Goal: Task Accomplishment & Management: Complete application form

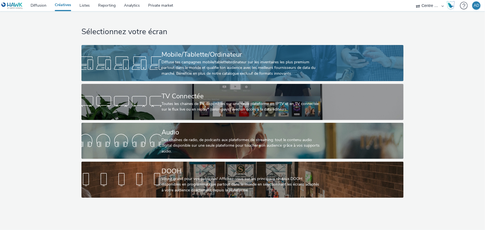
click at [249, 78] on div "Mobile/Tablette/Ordinateur Diffuse tes campagnes mobile/tablette/ordinateur sur…" at bounding box center [242, 63] width 160 height 36
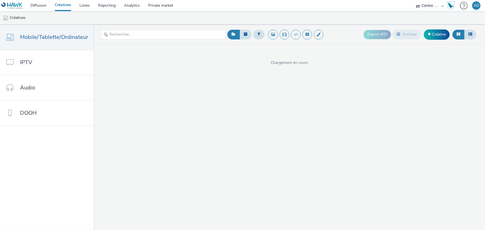
click at [423, 38] on div "Export d'ID Archiver Créative" at bounding box center [421, 35] width 114 height 14
click at [433, 36] on link "Créative" at bounding box center [437, 34] width 26 height 10
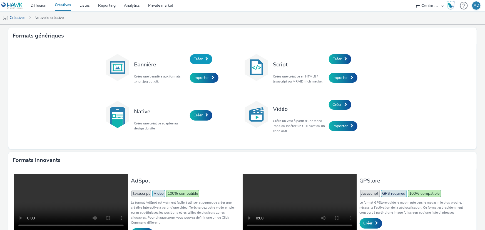
click at [198, 60] on span "Créer" at bounding box center [198, 58] width 9 height 5
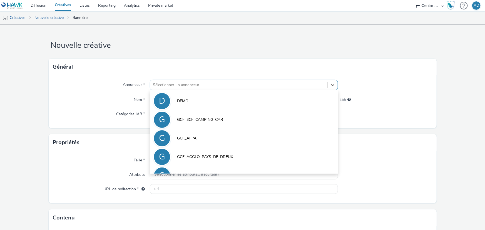
click at [191, 83] on div at bounding box center [239, 85] width 172 height 7
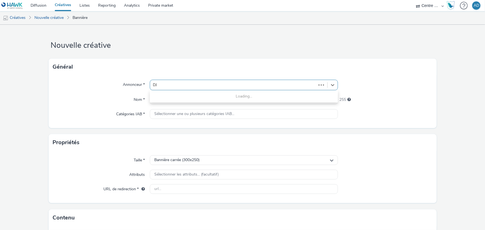
type input "DJA"
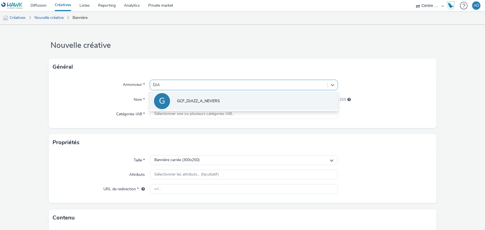
click at [200, 97] on li "G GCF_DJAZZ_A_NEVERS" at bounding box center [244, 101] width 188 height 19
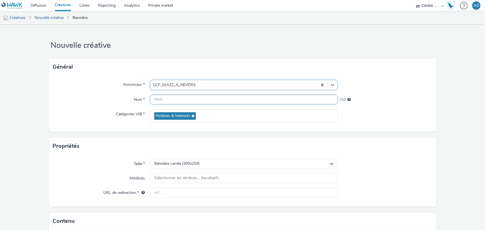
click at [197, 100] on input "text" at bounding box center [244, 100] width 188 height 10
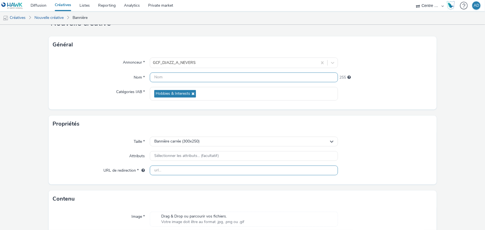
scroll to position [63, 0]
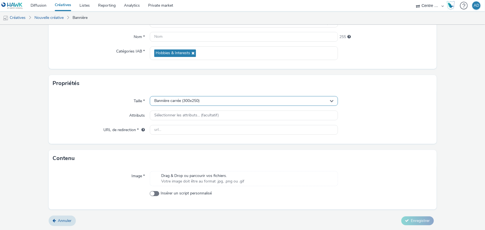
click at [213, 102] on div "Bannière carrée (300x250)" at bounding box center [244, 101] width 188 height 10
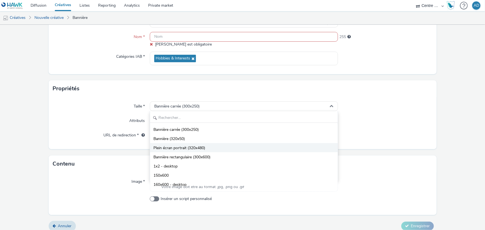
click at [195, 147] on span "Plein écran portrait (320x480)" at bounding box center [180, 148] width 52 height 6
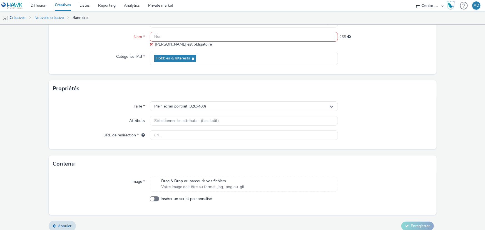
click at [193, 187] on span "Votre image doit être au format .jpg, .png ou .gif" at bounding box center [202, 187] width 83 height 6
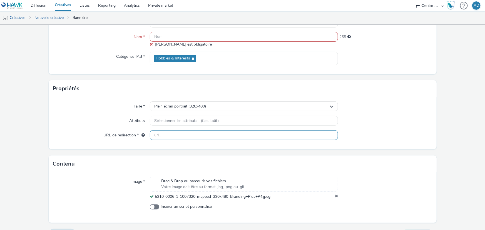
click at [201, 139] on input "text" at bounding box center [244, 135] width 188 height 10
paste input "[URL][DOMAIN_NAME][PERSON_NAME]"
type input "[URL][DOMAIN_NAME][PERSON_NAME]"
click at [410, 158] on div "Contenu" at bounding box center [243, 164] width 388 height 17
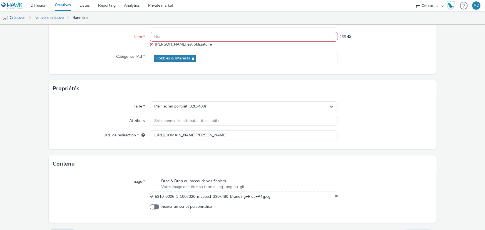
scroll to position [0, 0]
drag, startPoint x: 279, startPoint y: 199, endPoint x: 154, endPoint y: 200, distance: 124.6
click at [154, 200] on div "Image * Drag & Drop ou parcourir vos fichiers. Votre image doit être au format …" at bounding box center [243, 197] width 388 height 51
copy span "5210-0006-1-1007320-mapped_320x480_Branding+Plus+P4.jpeg"
click at [221, 37] on input "text" at bounding box center [244, 37] width 188 height 10
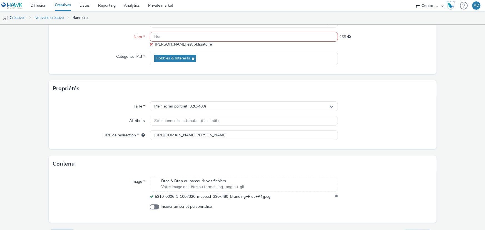
paste input "5210-0006-1-1007320-mapped_320x480_Branding+Plus+P4.jpeg"
type input "5210-0006-1-1007320-mapped_320x480_Branding+Plus+P4.jpeg"
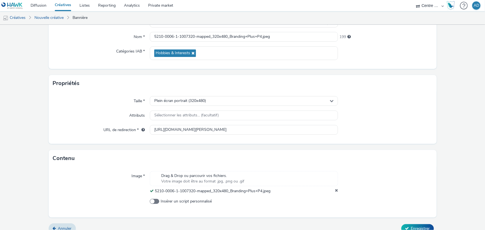
click at [368, 63] on div "Annonceur * GCF_DJAZZ_A_NEVERS Nom * 5210-0006-1-1007320-mapped_320x480_Brandin…" at bounding box center [243, 41] width 388 height 56
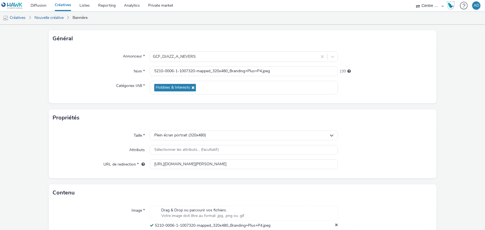
scroll to position [71, 0]
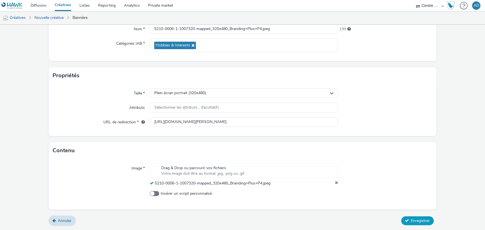
click at [421, 223] on span "Enregistrer" at bounding box center [420, 220] width 19 height 5
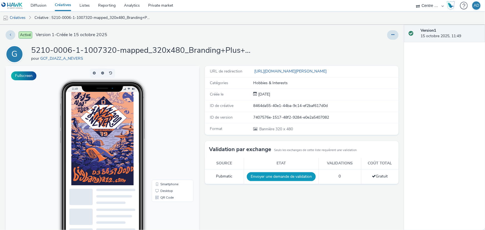
click at [283, 177] on button "Envoyer une demande de validation" at bounding box center [281, 176] width 69 height 9
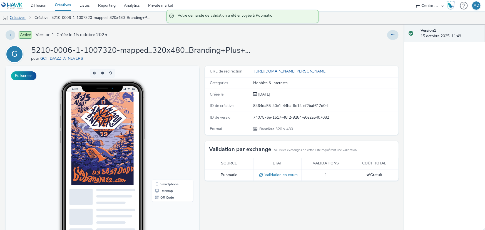
click at [19, 17] on link "Créatives" at bounding box center [14, 17] width 28 height 13
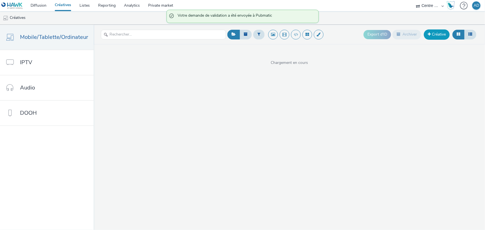
click at [434, 34] on link "Créative" at bounding box center [437, 34] width 26 height 10
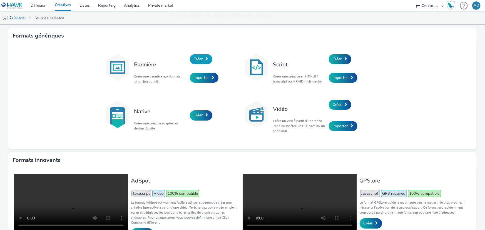
click at [197, 60] on span "Créer" at bounding box center [198, 58] width 9 height 5
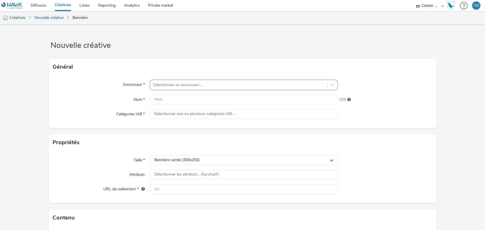
click at [184, 85] on div at bounding box center [239, 85] width 172 height 7
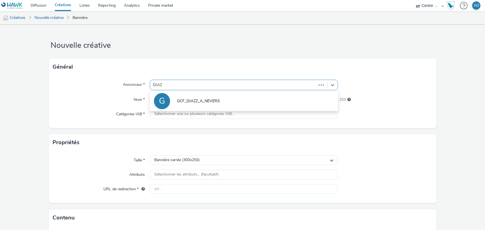
type input "DJAZZ"
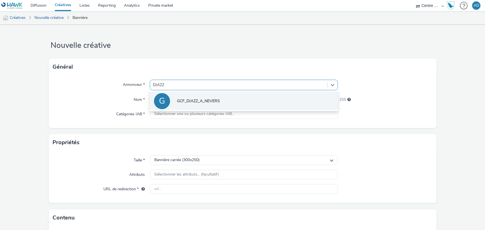
click at [198, 99] on span "GCF_DJAZZ_A_NEVERS" at bounding box center [198, 101] width 43 height 6
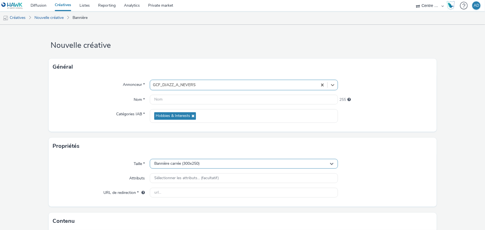
click at [179, 166] on span "Bannière carrée (300x250)" at bounding box center [176, 164] width 45 height 5
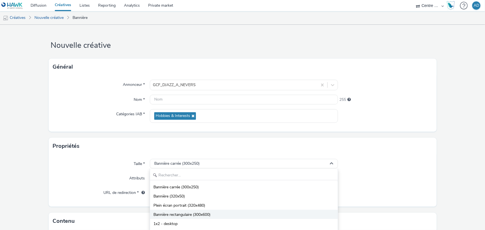
click at [190, 212] on span "Bannière rectangulaire (300x600)" at bounding box center [182, 215] width 57 height 6
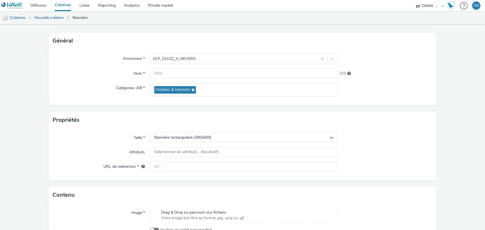
scroll to position [63, 0]
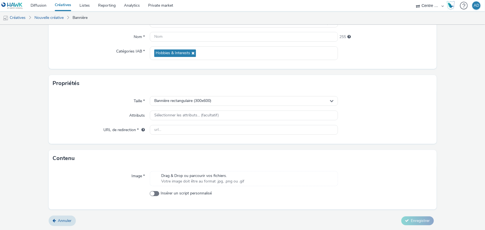
click at [187, 175] on span "Drag & Drop ou parcourir vos fichiers." at bounding box center [202, 176] width 83 height 6
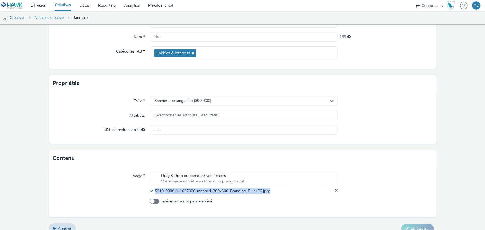
drag, startPoint x: 276, startPoint y: 192, endPoint x: 153, endPoint y: 190, distance: 122.7
click at [153, 190] on div "5210-0006-1-1007320-mapped_300x600_Branding+Plus+P2.jpeg" at bounding box center [244, 192] width 188 height 6
copy span "5210-0006-1-1007320-mapped_300x600_Branding+Plus+P2.jpeg"
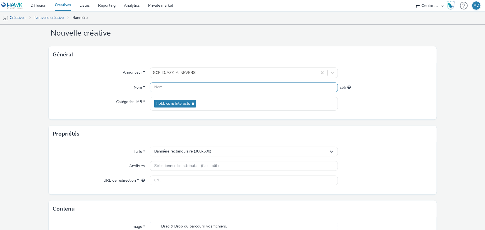
click at [192, 87] on input "text" at bounding box center [244, 88] width 188 height 10
paste input "5210-0006-1-1007320-mapped_300x600_Branding+Plus+P2.jpeg"
type input "5210-0006-1-1007320-mapped_300x600_Branding+Plus+P2.jpeg"
drag, startPoint x: 208, startPoint y: 182, endPoint x: 265, endPoint y: 188, distance: 57.9
click at [208, 182] on input "text" at bounding box center [244, 181] width 188 height 10
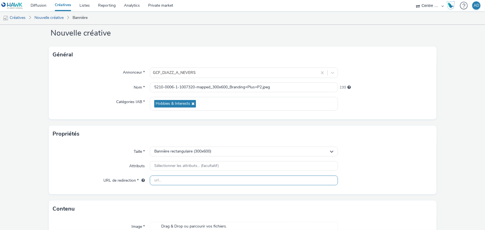
paste input "[URL][DOMAIN_NAME][PERSON_NAME]"
type input "[URL][DOMAIN_NAME][PERSON_NAME]"
click at [392, 174] on div "Taille * Bannière rectangulaire (300x600) Attributs Sélectionner les attributs.…" at bounding box center [243, 168] width 388 height 52
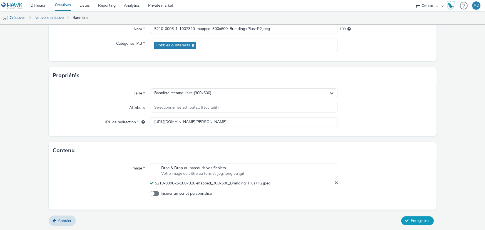
click at [419, 220] on span "Enregistrer" at bounding box center [420, 220] width 19 height 5
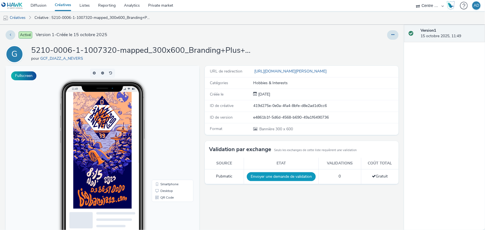
click at [292, 176] on button "Envoyer une demande de validation" at bounding box center [281, 176] width 69 height 9
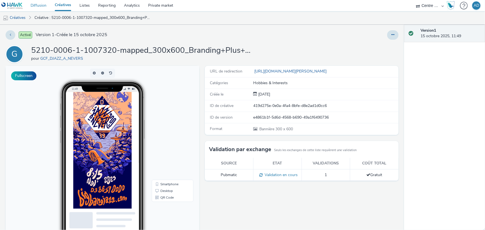
click at [44, 3] on link "Diffusion" at bounding box center [38, 5] width 24 height 11
